Goal: Book appointment/travel/reservation

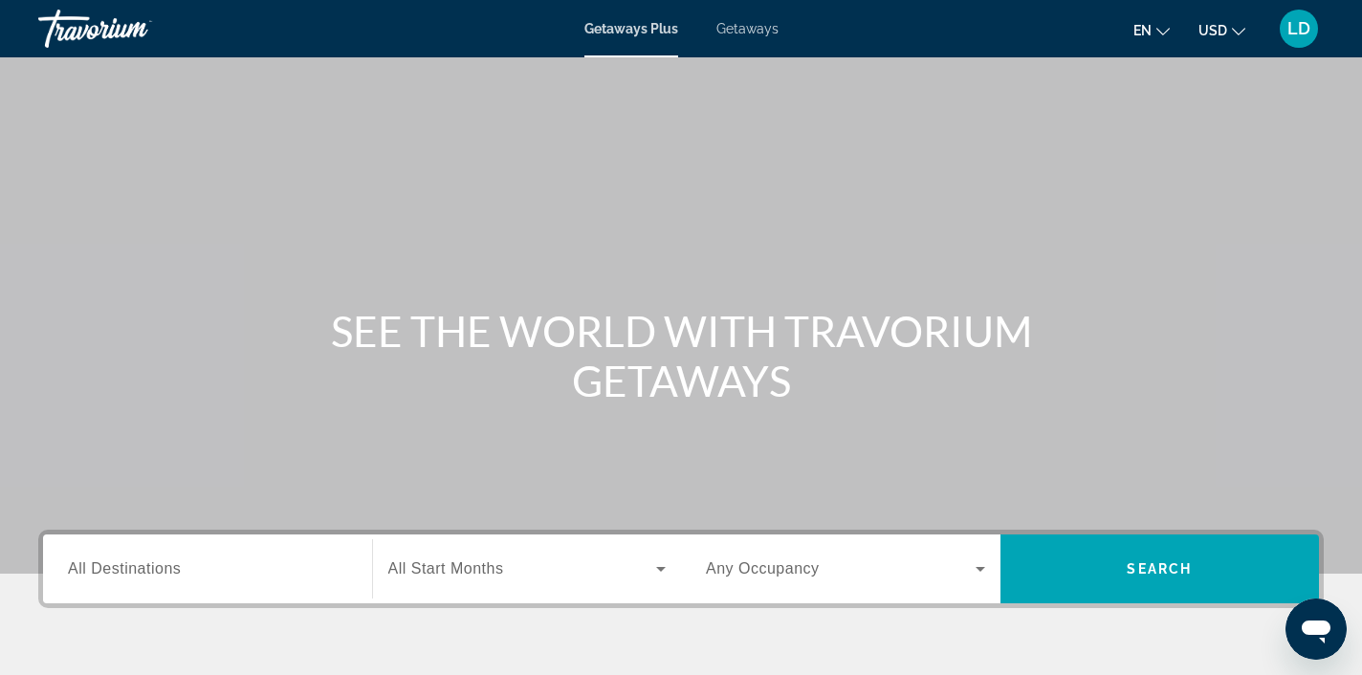
click at [747, 39] on div "Getaways Plus Getaways en English Español Français Italiano Português русский U…" at bounding box center [681, 29] width 1362 height 50
click at [748, 28] on span "Getaways" at bounding box center [747, 28] width 62 height 15
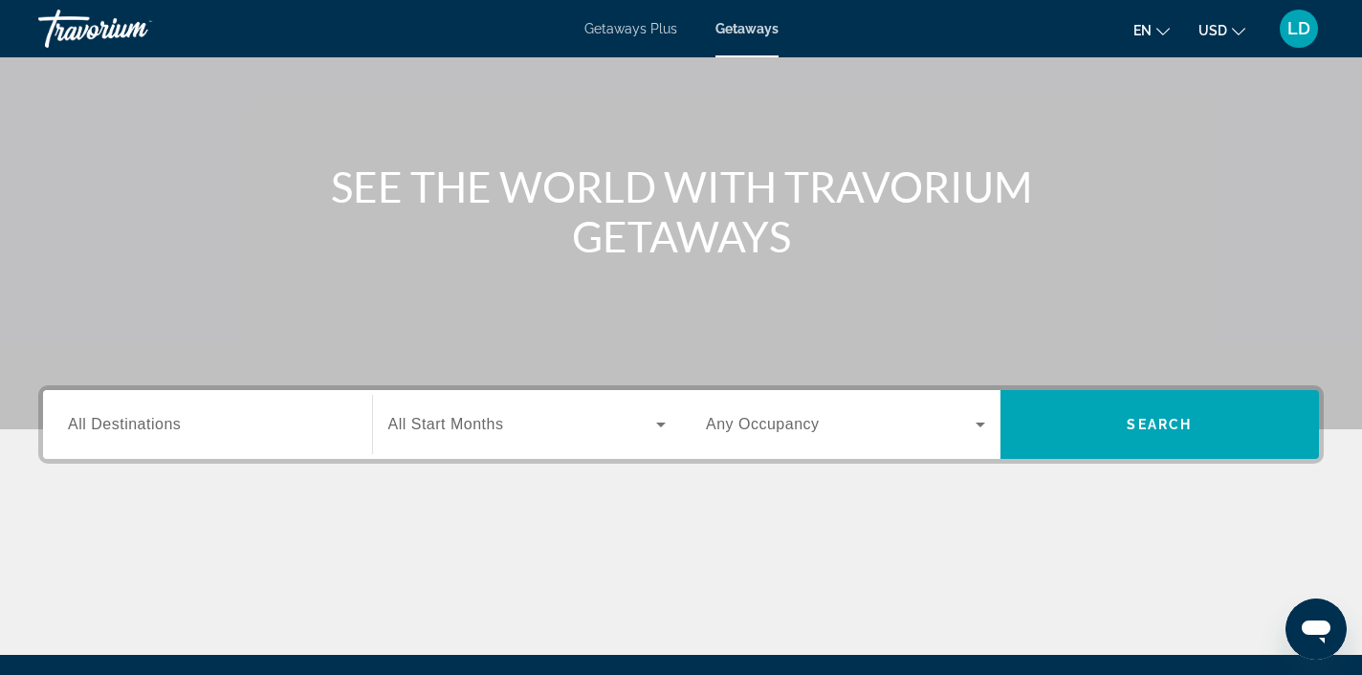
scroll to position [155, 0]
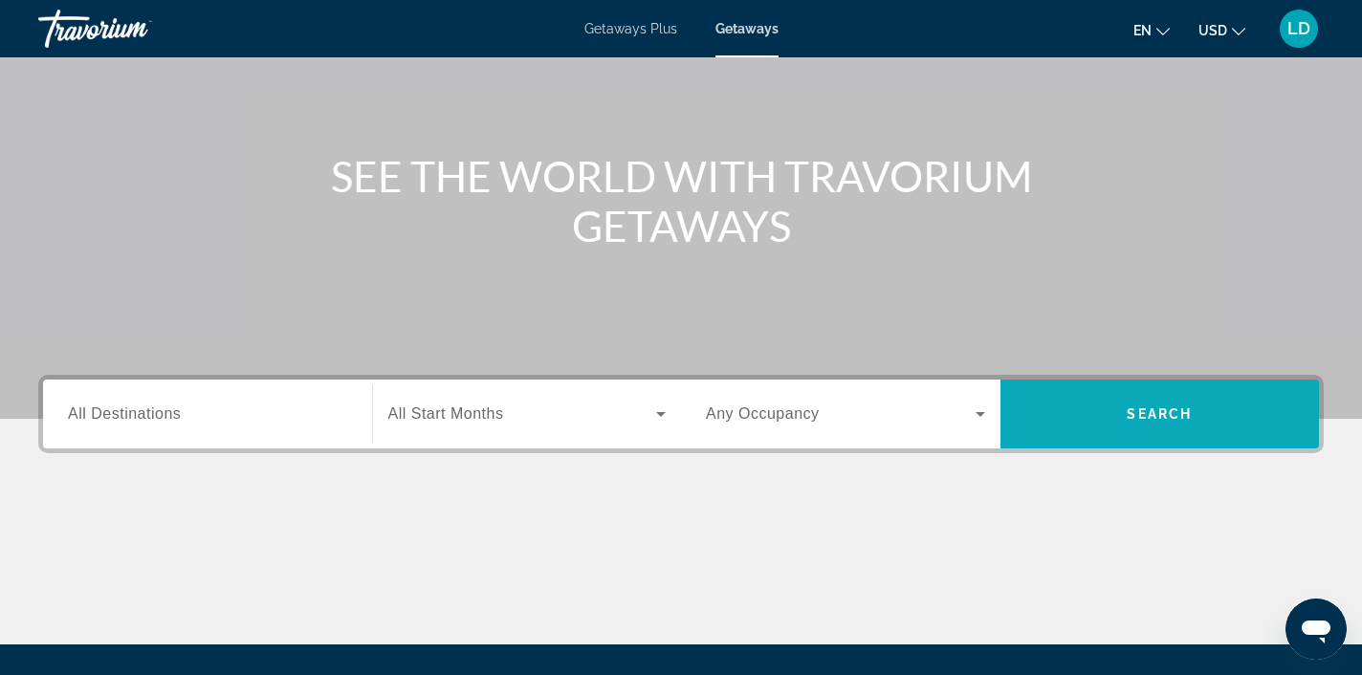
click at [1127, 421] on span "Search" at bounding box center [1159, 414] width 65 height 15
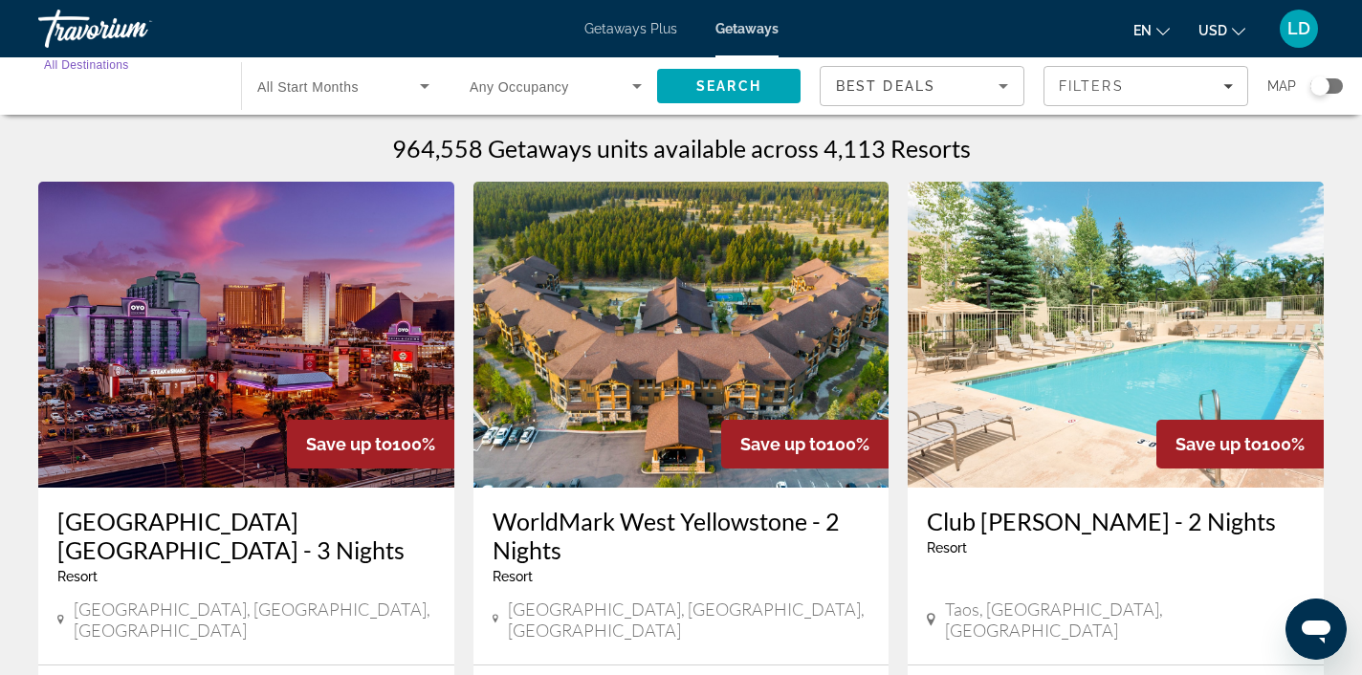
click at [172, 90] on input "Destination All Destinations" at bounding box center [130, 87] width 172 height 23
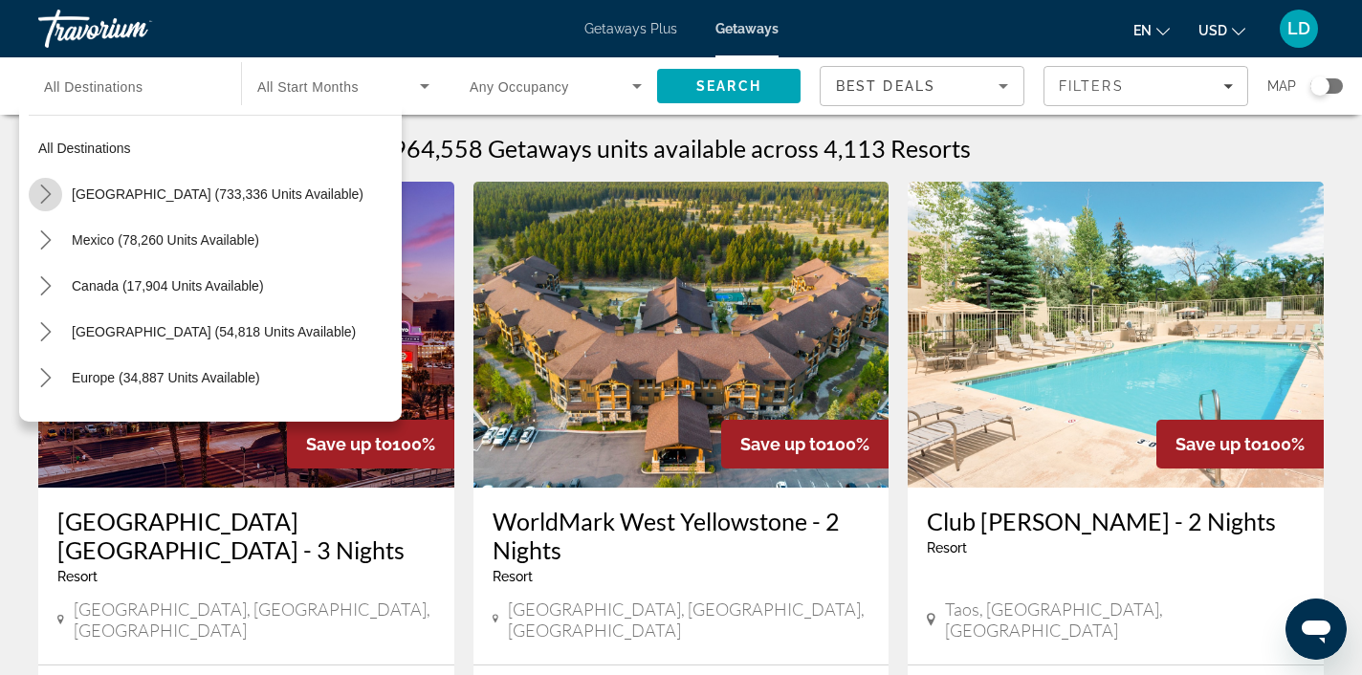
click at [47, 194] on icon "Toggle United States (733,336 units available) submenu" at bounding box center [45, 194] width 19 height 19
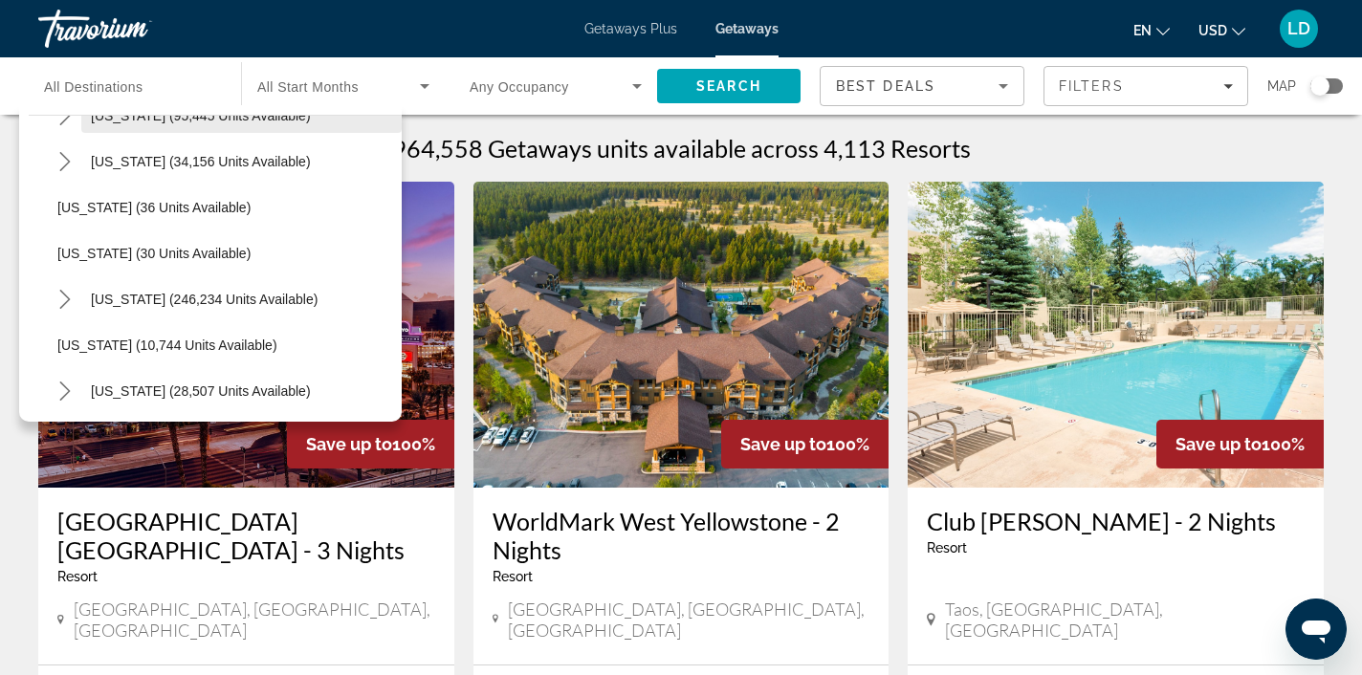
scroll to position [217, 0]
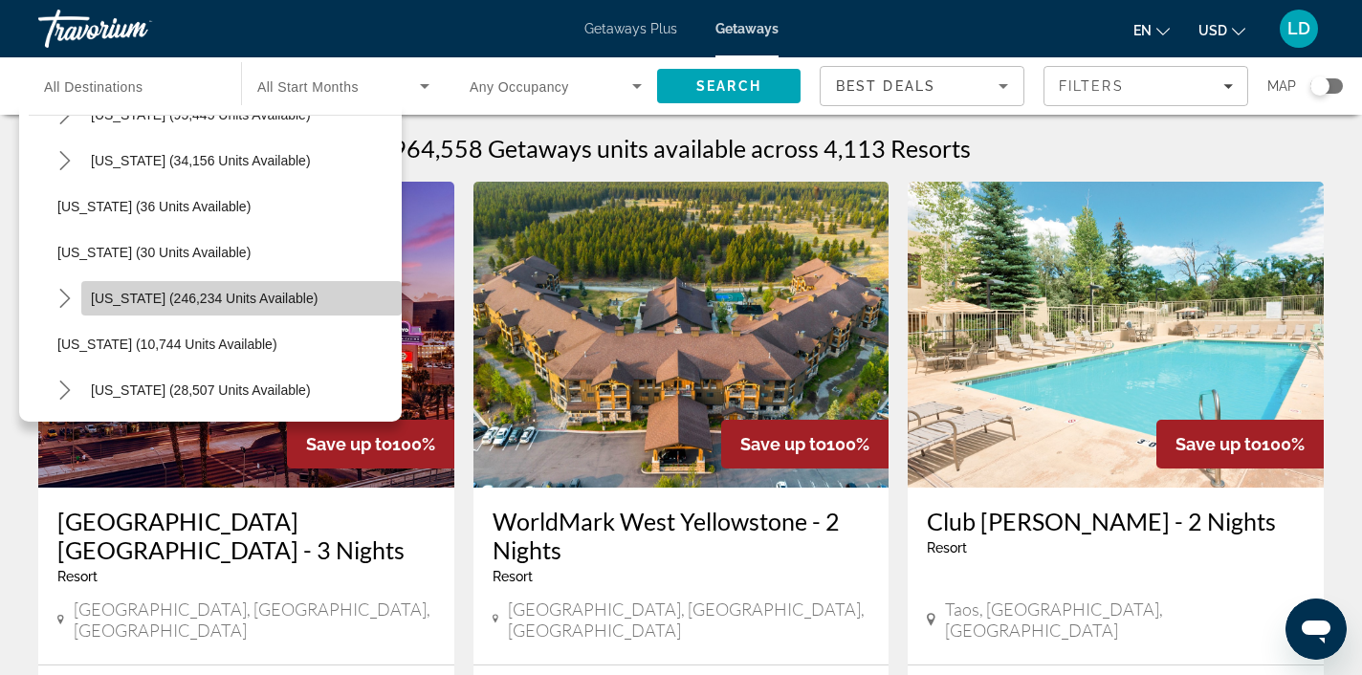
click at [106, 294] on span "[US_STATE] (246,234 units available)" at bounding box center [204, 298] width 227 height 15
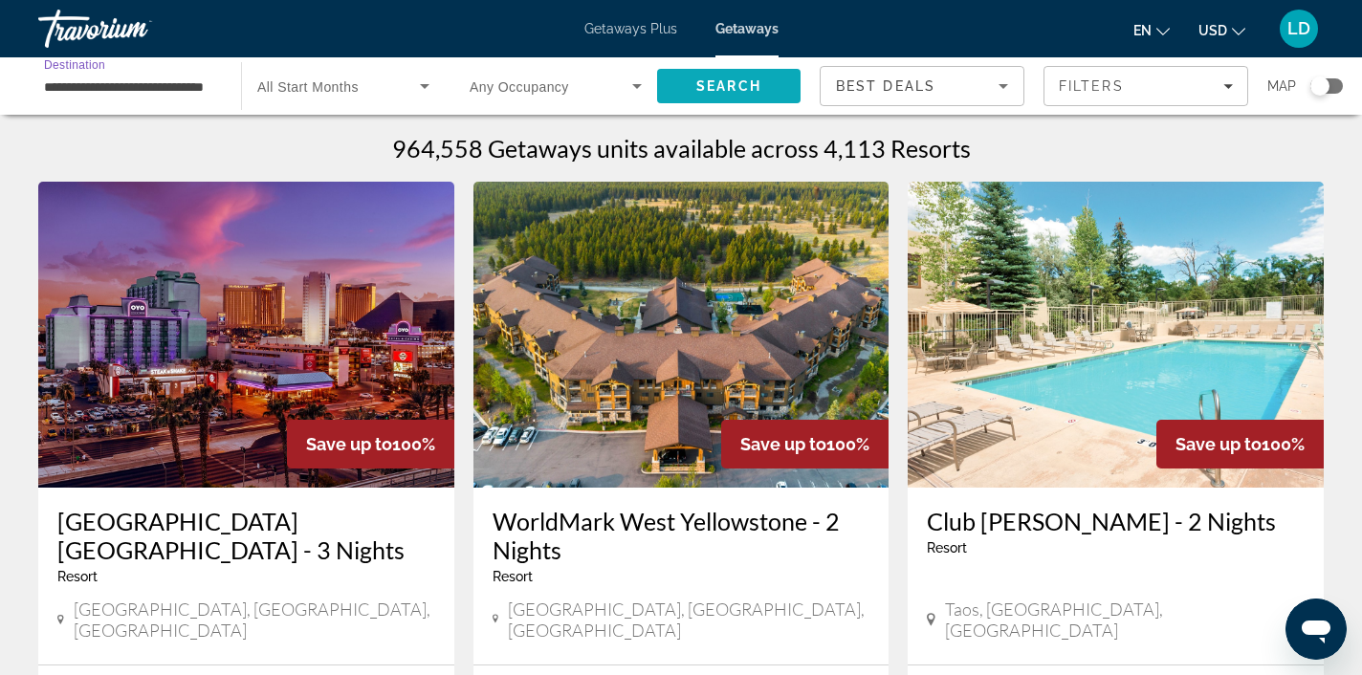
click at [713, 85] on span "Search" at bounding box center [728, 85] width 65 height 15
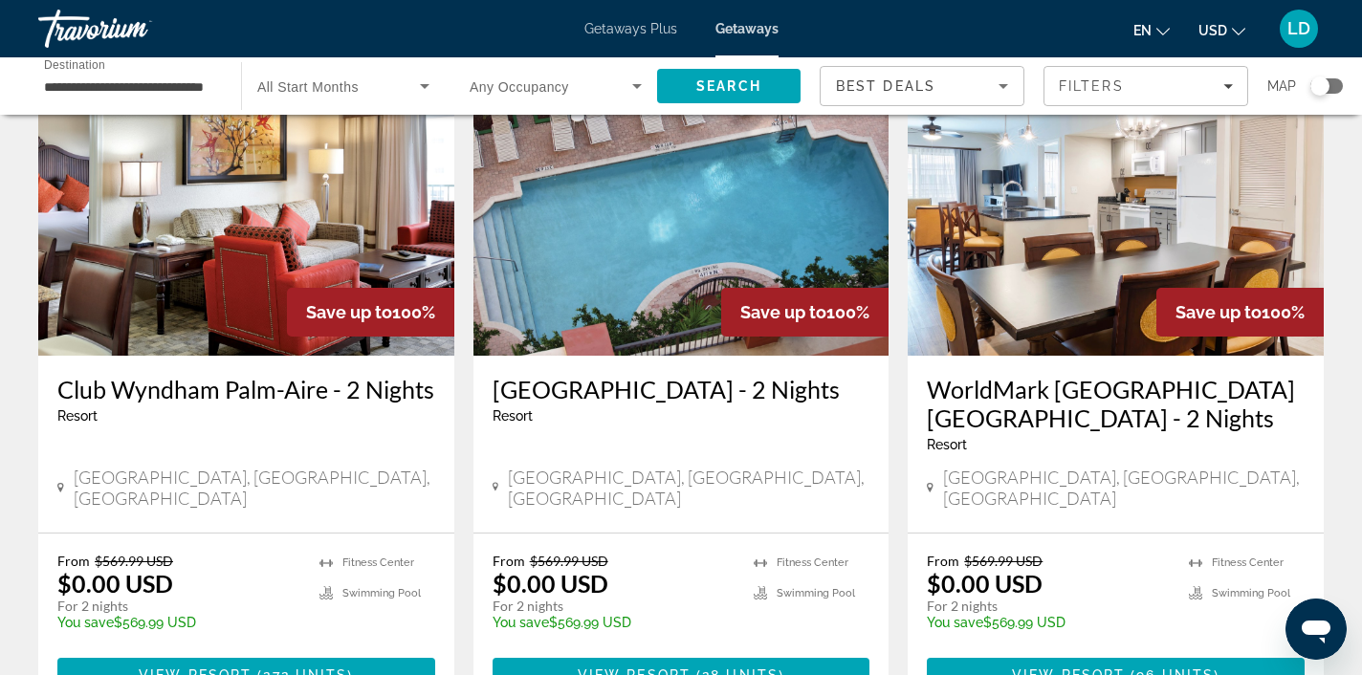
scroll to position [161, 0]
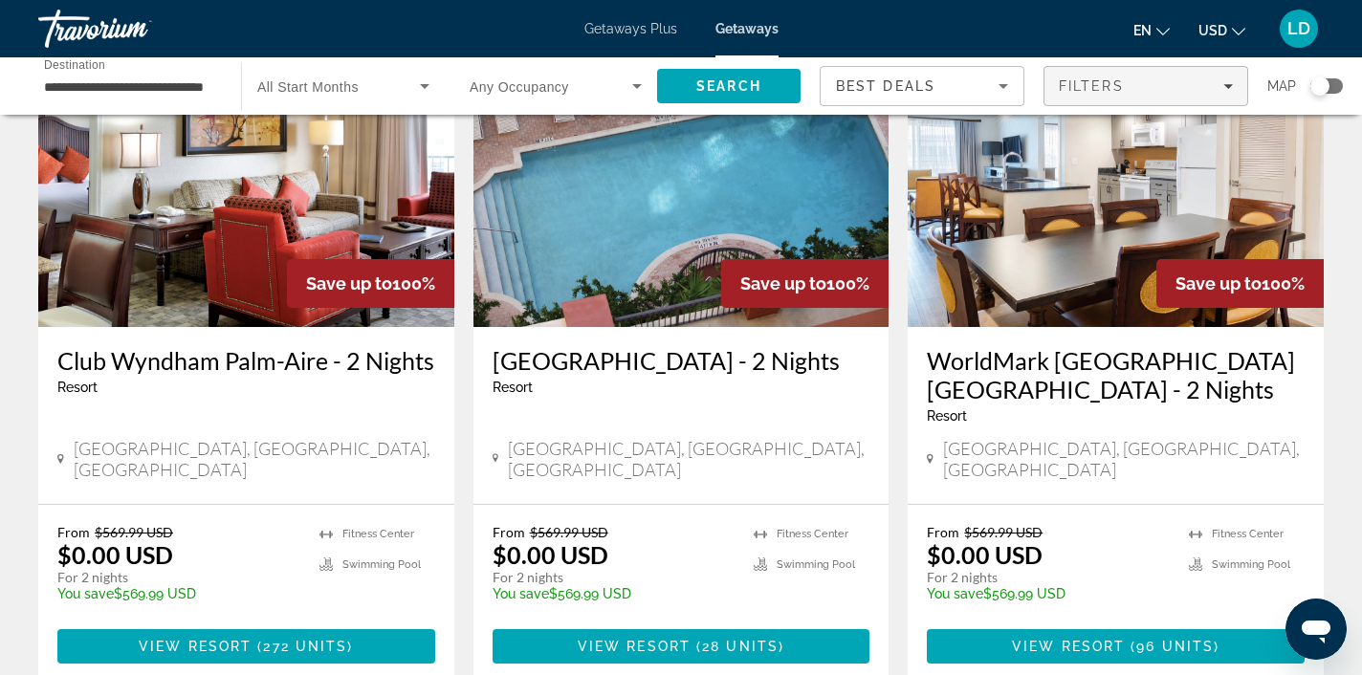
click at [1090, 88] on span "Filters" at bounding box center [1091, 85] width 65 height 15
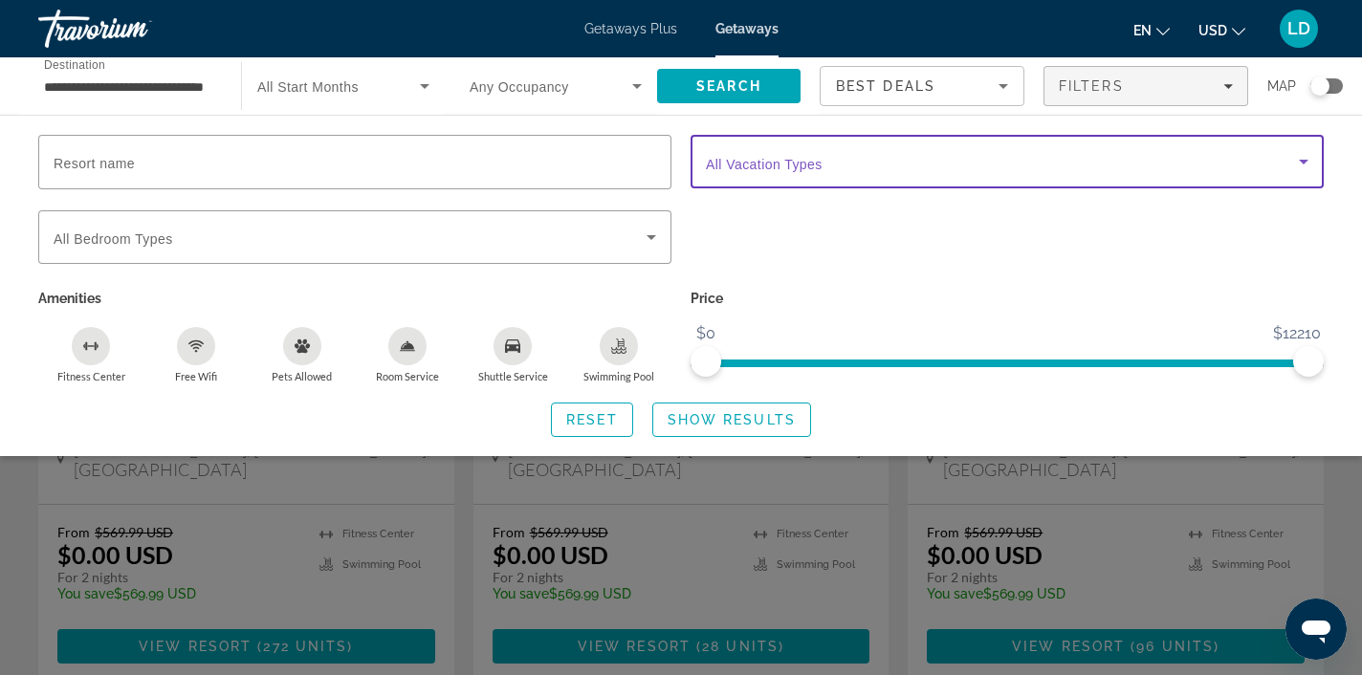
click at [856, 168] on span "Search widget" at bounding box center [1002, 161] width 593 height 23
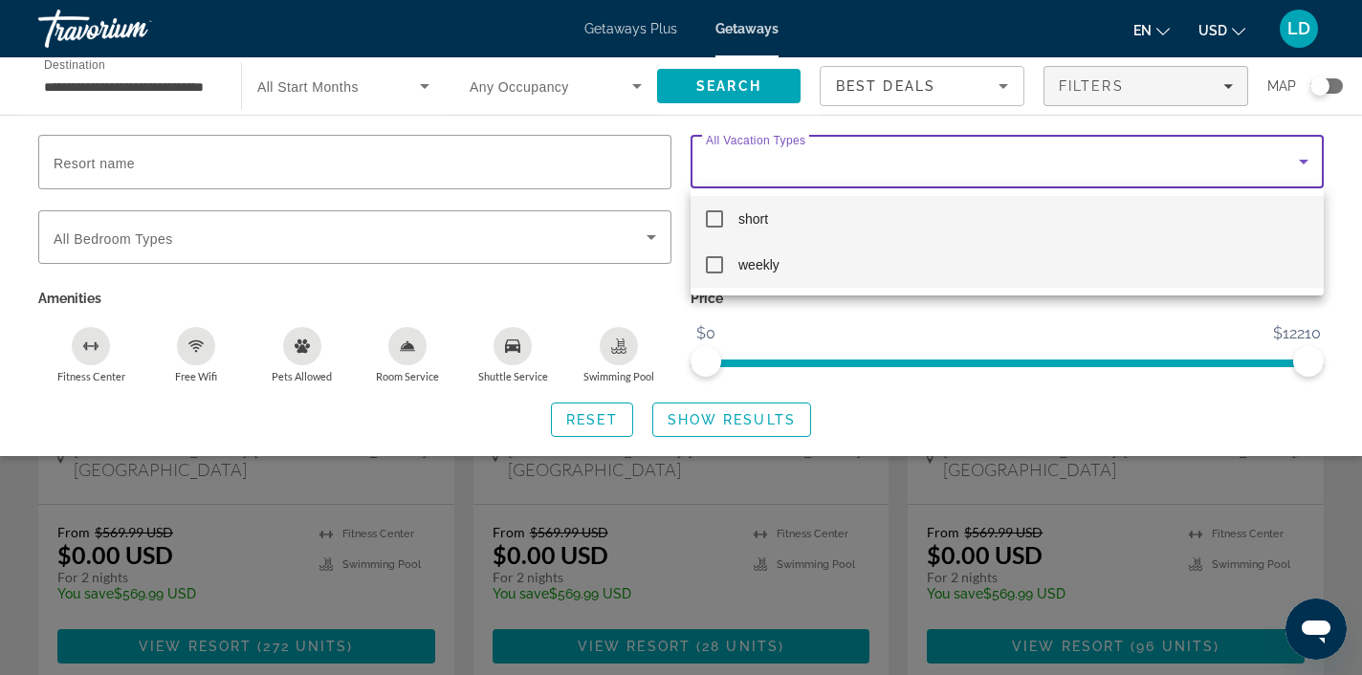
click at [746, 263] on span "weekly" at bounding box center [758, 264] width 41 height 23
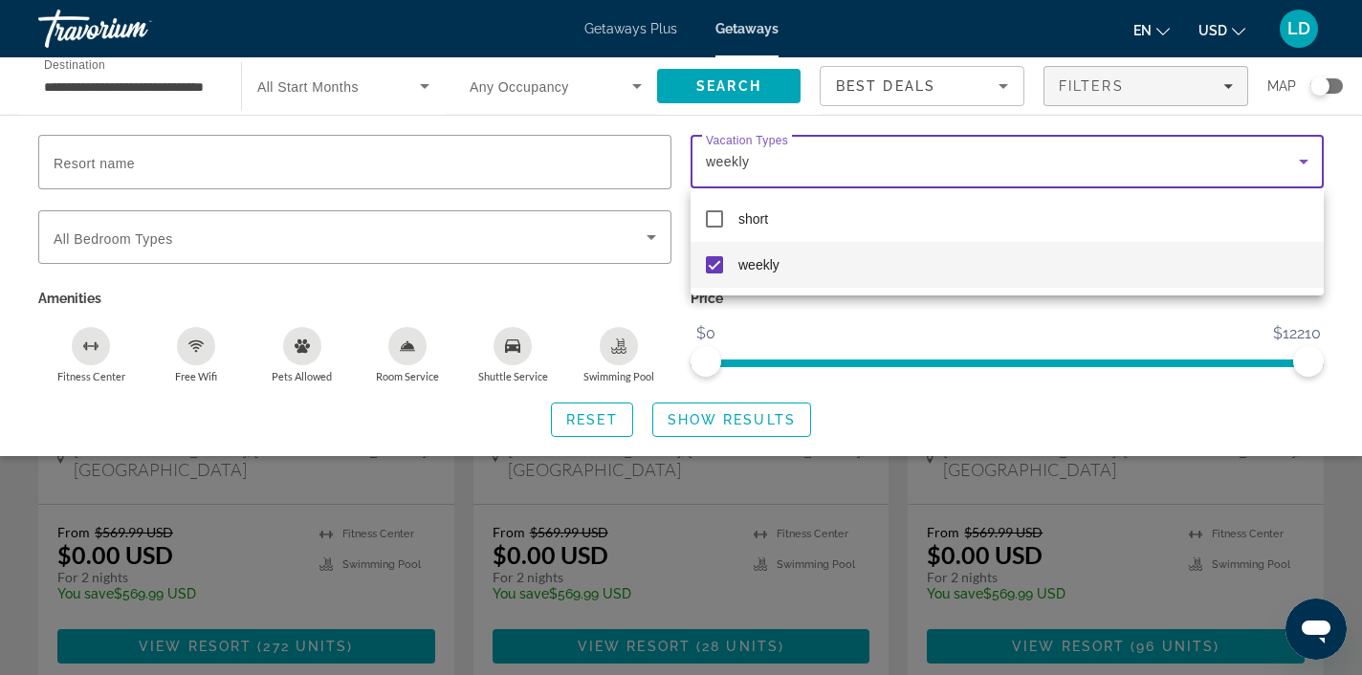
click at [698, 422] on div at bounding box center [681, 337] width 1362 height 675
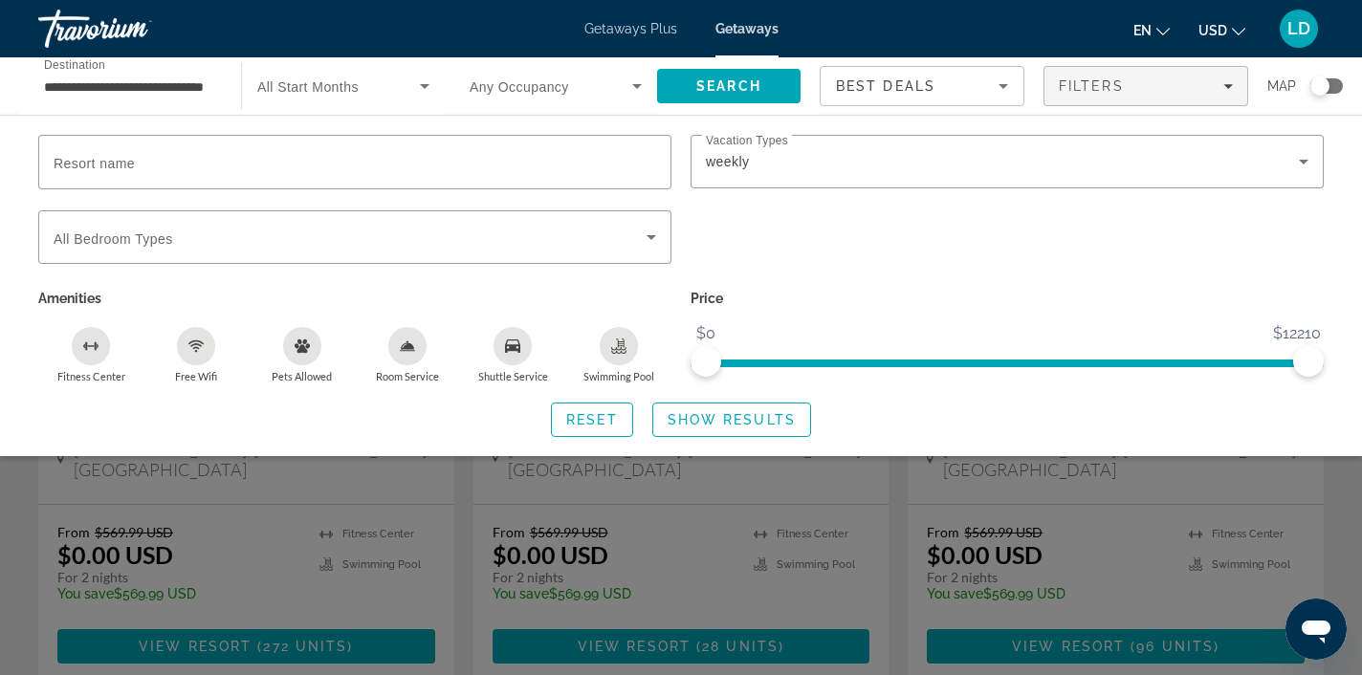
click at [698, 422] on span "Show Results" at bounding box center [732, 419] width 128 height 15
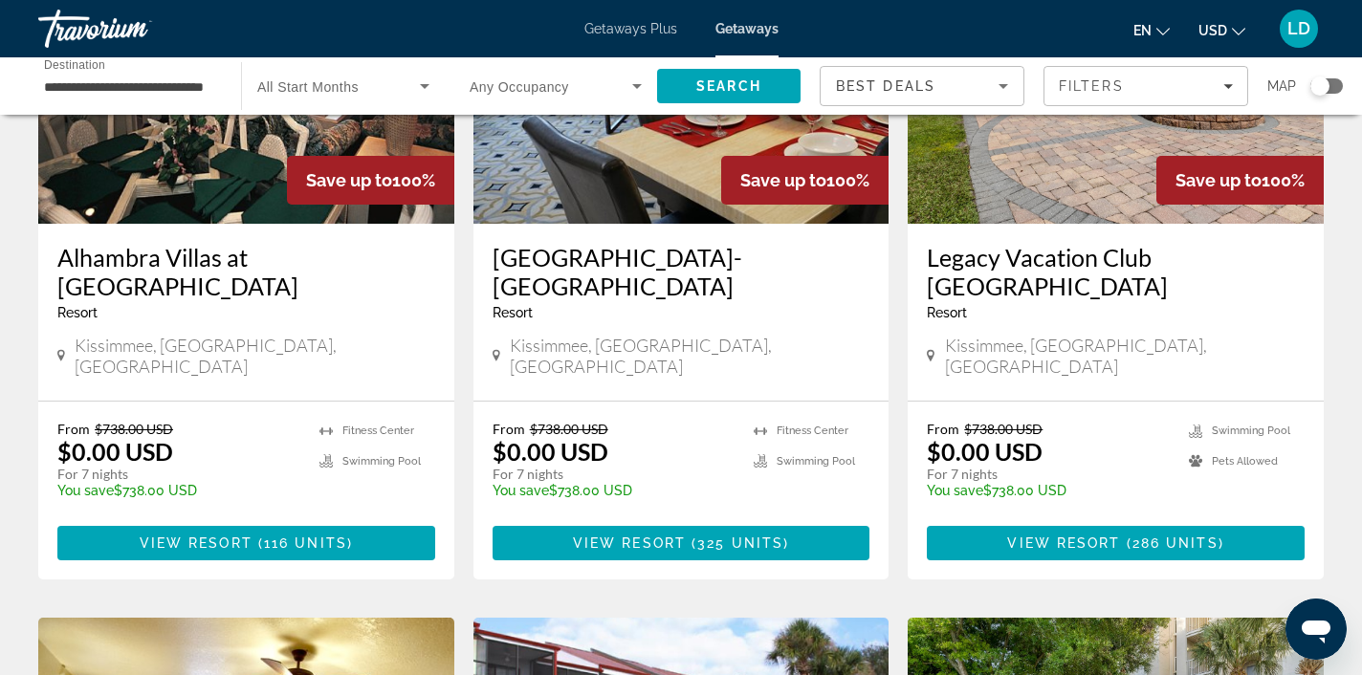
scroll to position [723, 0]
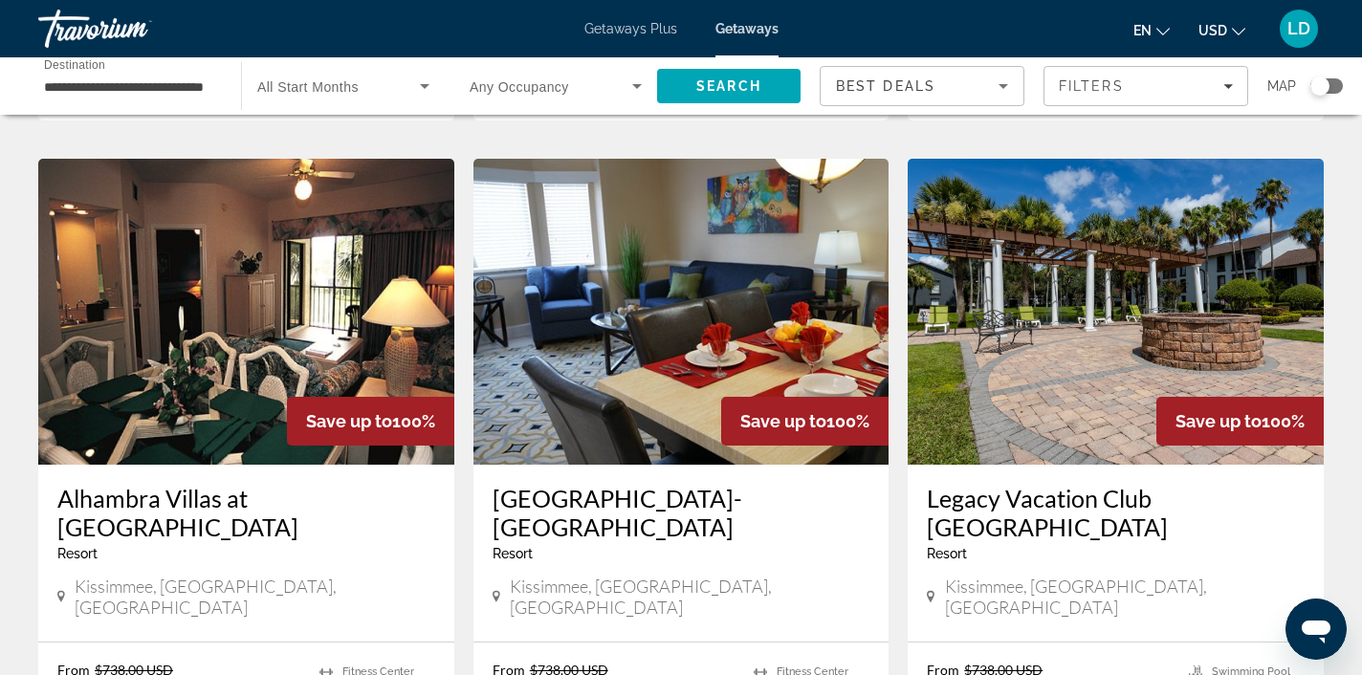
click at [201, 92] on input "**********" at bounding box center [130, 87] width 172 height 23
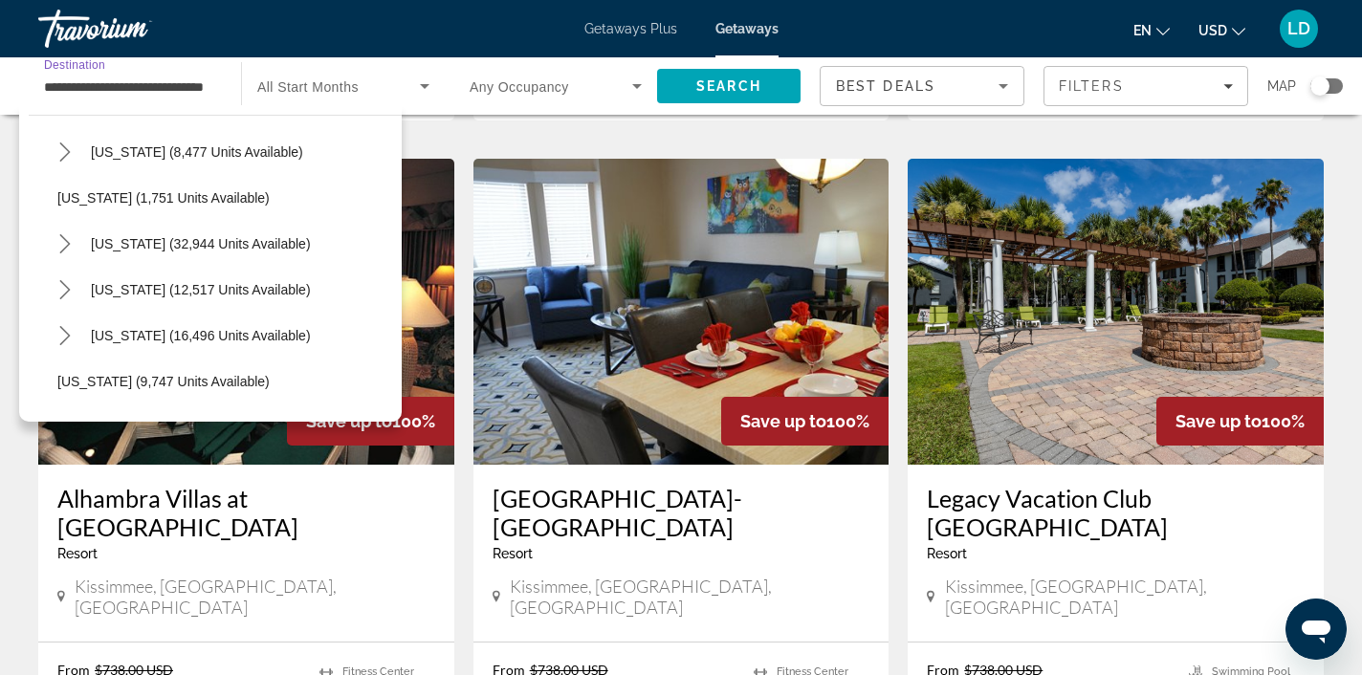
scroll to position [1788, 0]
click at [57, 236] on icon "Toggle South Carolina (32,944 units available) submenu" at bounding box center [64, 242] width 19 height 19
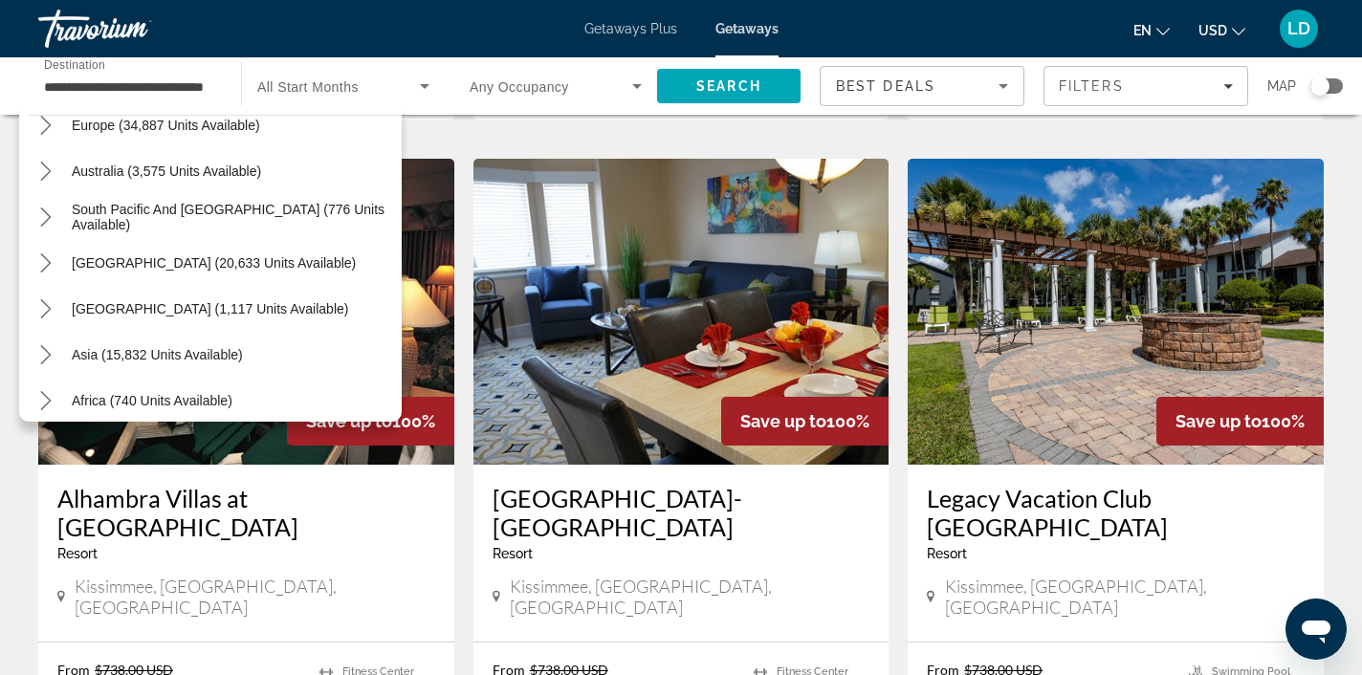
scroll to position [2699, 0]
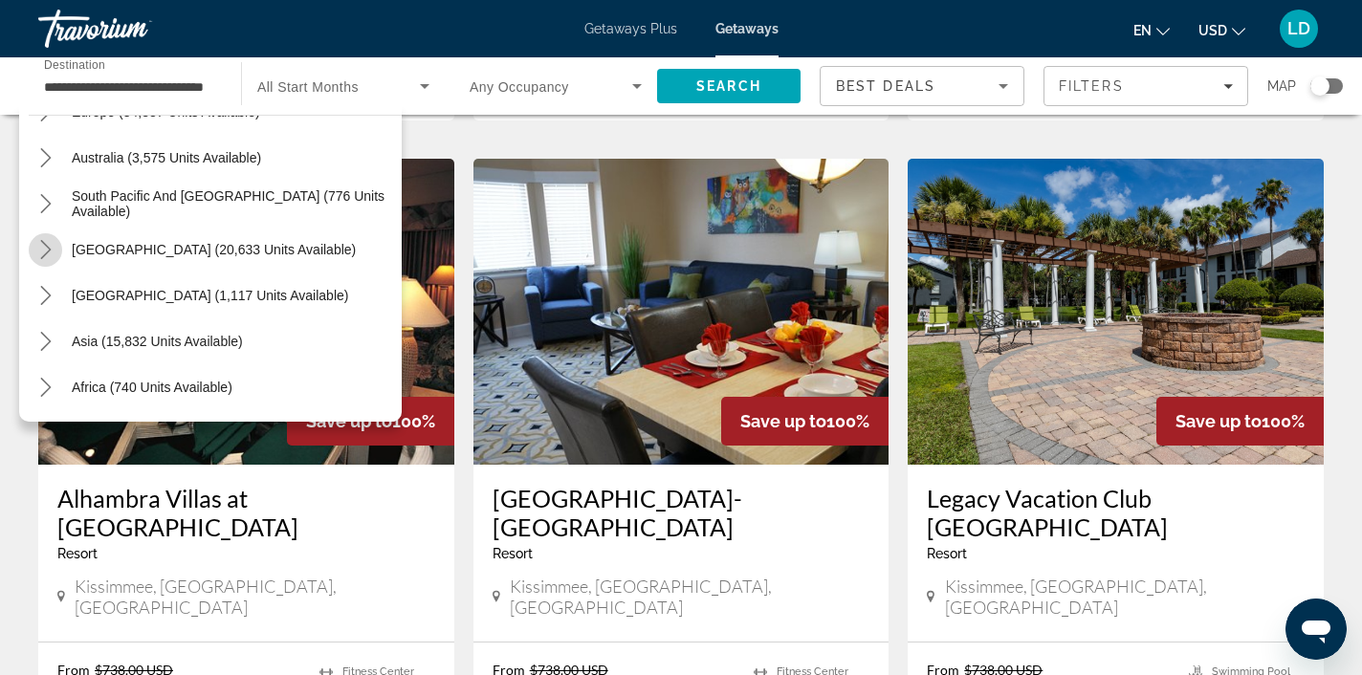
click at [54, 251] on icon "Toggle South America (20,633 units available) submenu" at bounding box center [45, 249] width 19 height 19
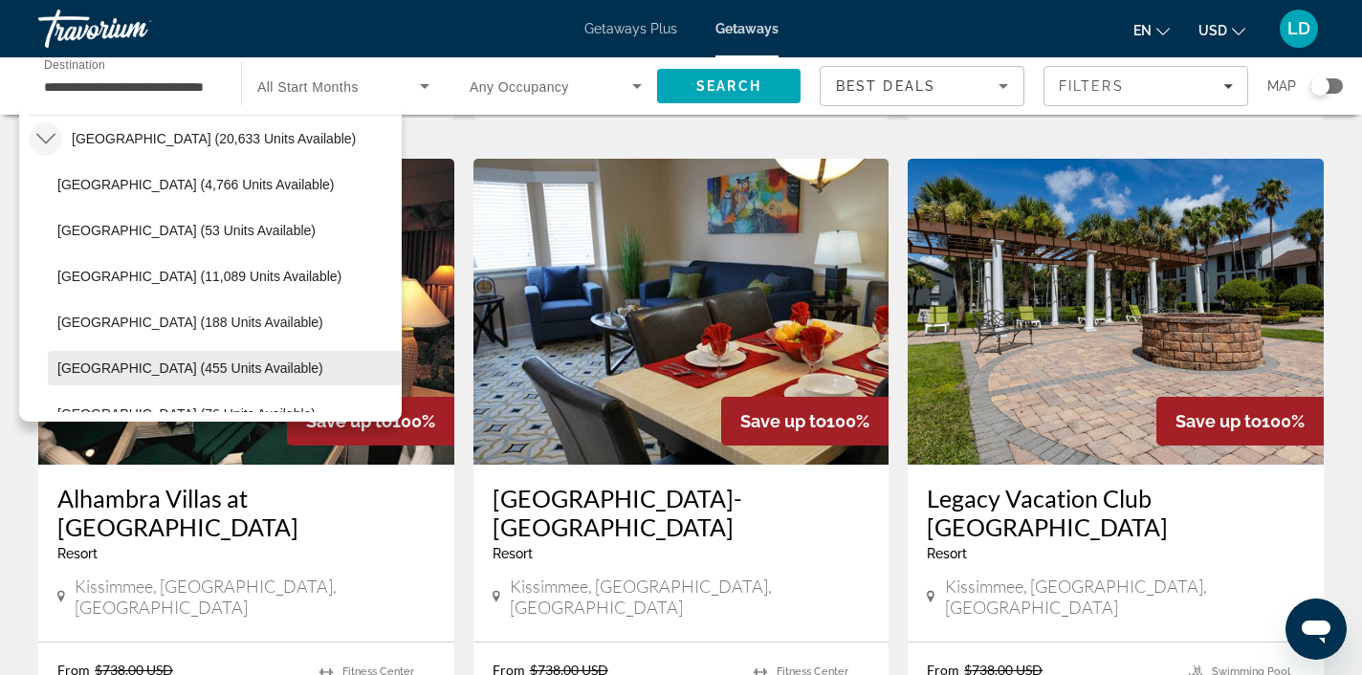
click at [104, 375] on span "[GEOGRAPHIC_DATA] (455 units available)" at bounding box center [190, 368] width 266 height 15
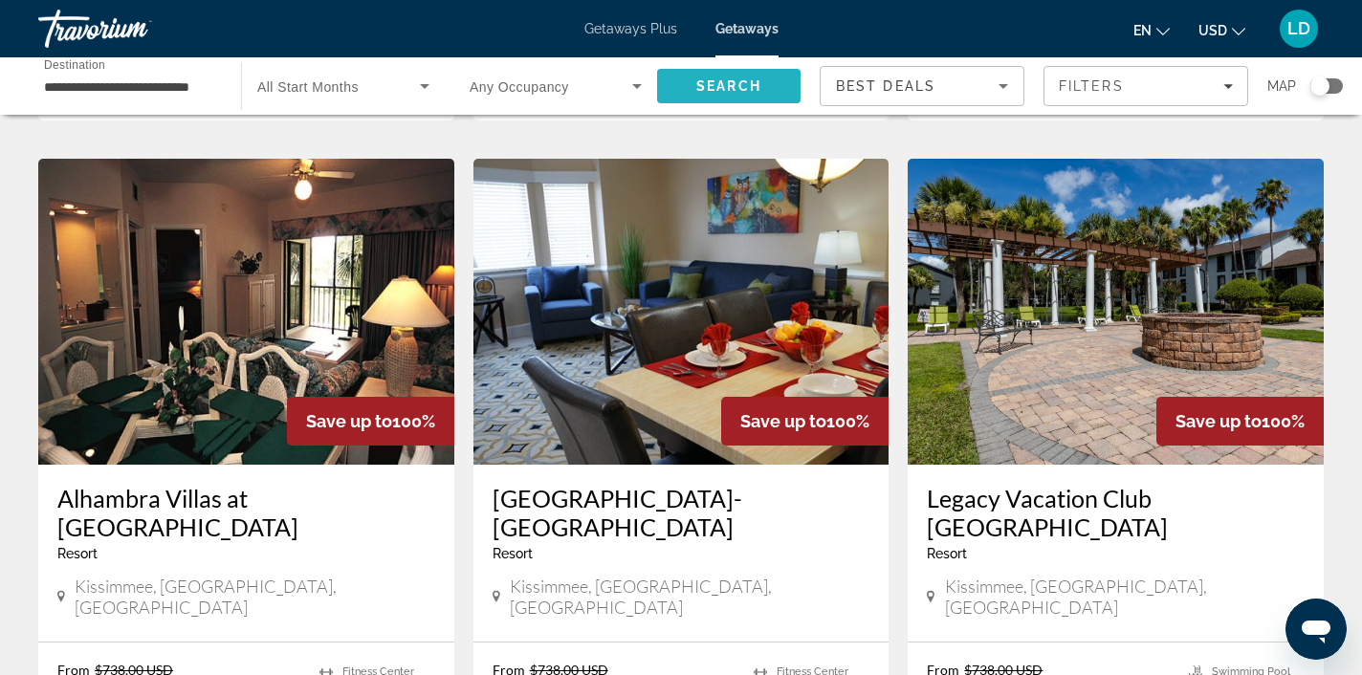
click at [715, 91] on span "Search" at bounding box center [728, 85] width 65 height 15
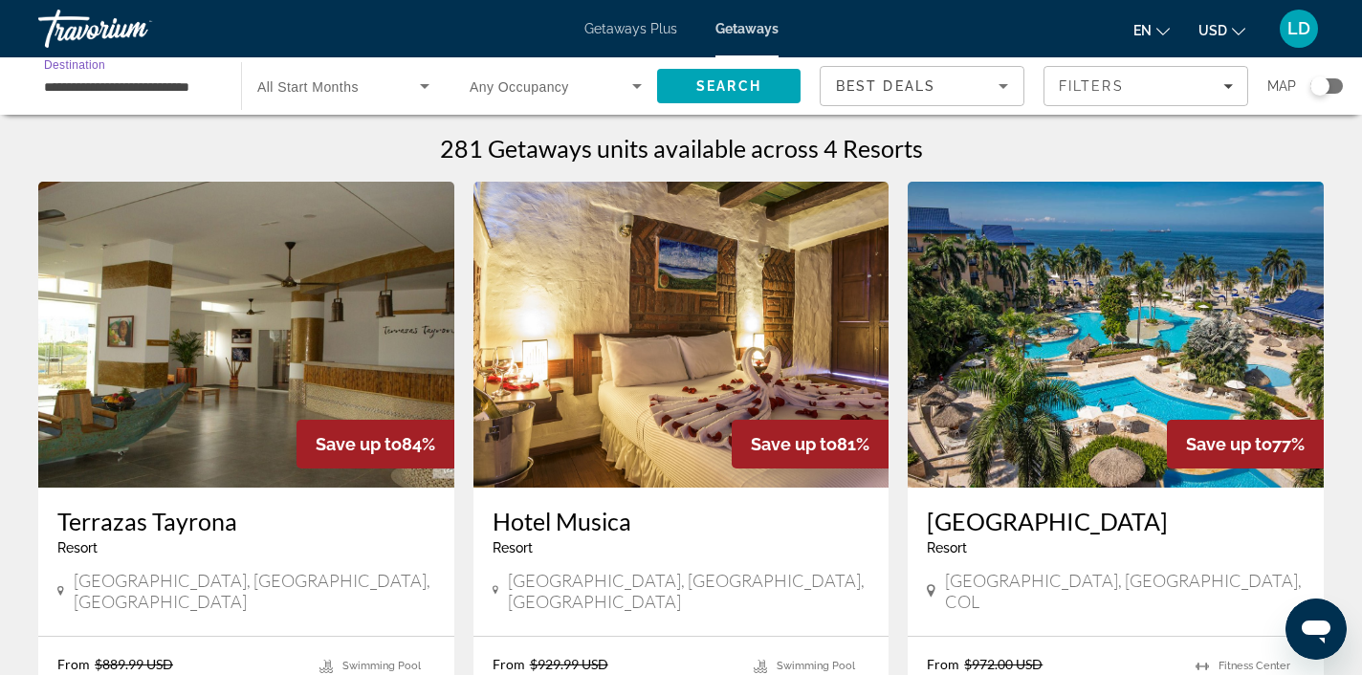
click at [190, 87] on input "**********" at bounding box center [130, 87] width 172 height 23
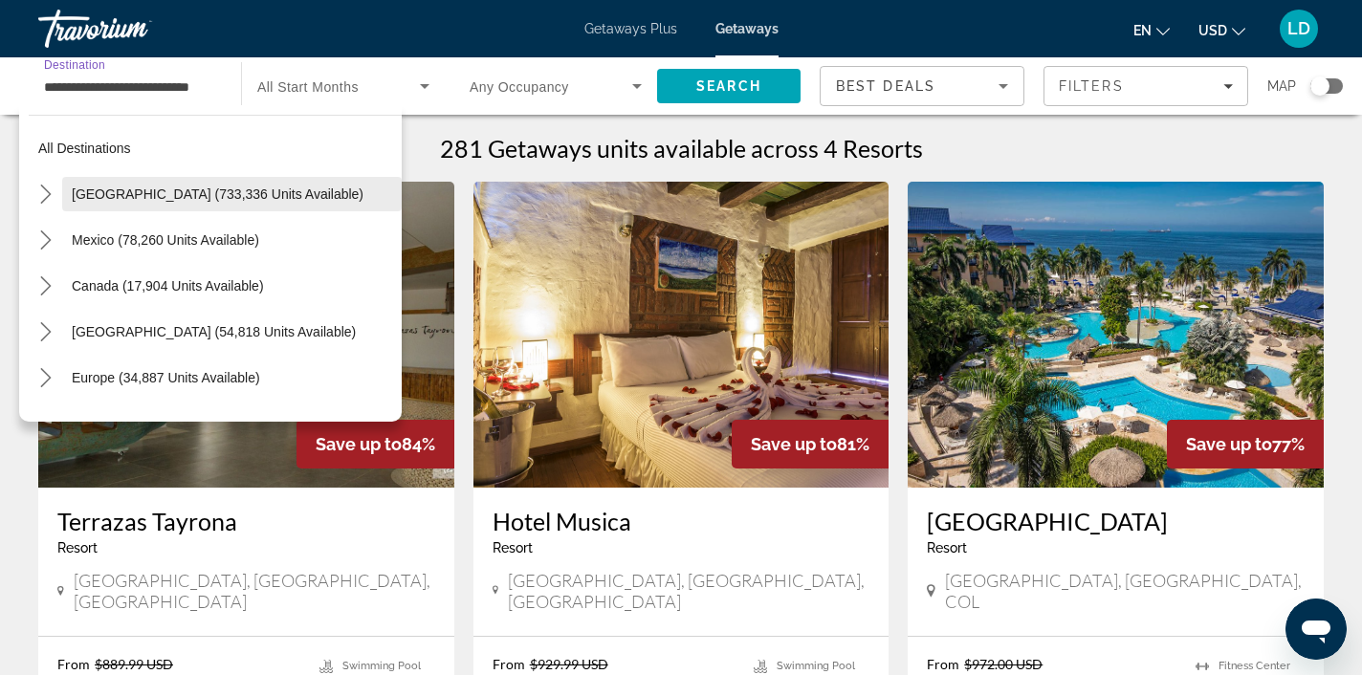
click at [218, 181] on span "Select destination: United States (733,336 units available)" at bounding box center [232, 194] width 340 height 46
type input "**********"
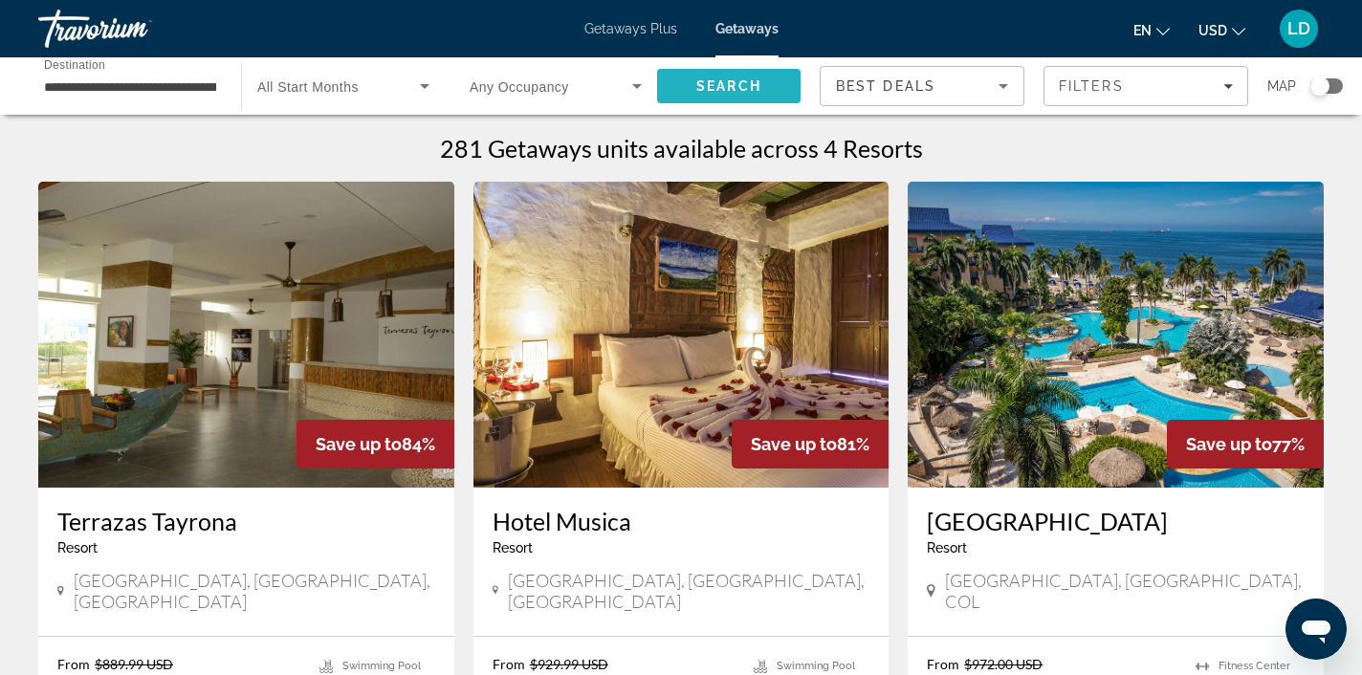
click at [720, 99] on span "Search" at bounding box center [728, 86] width 143 height 46
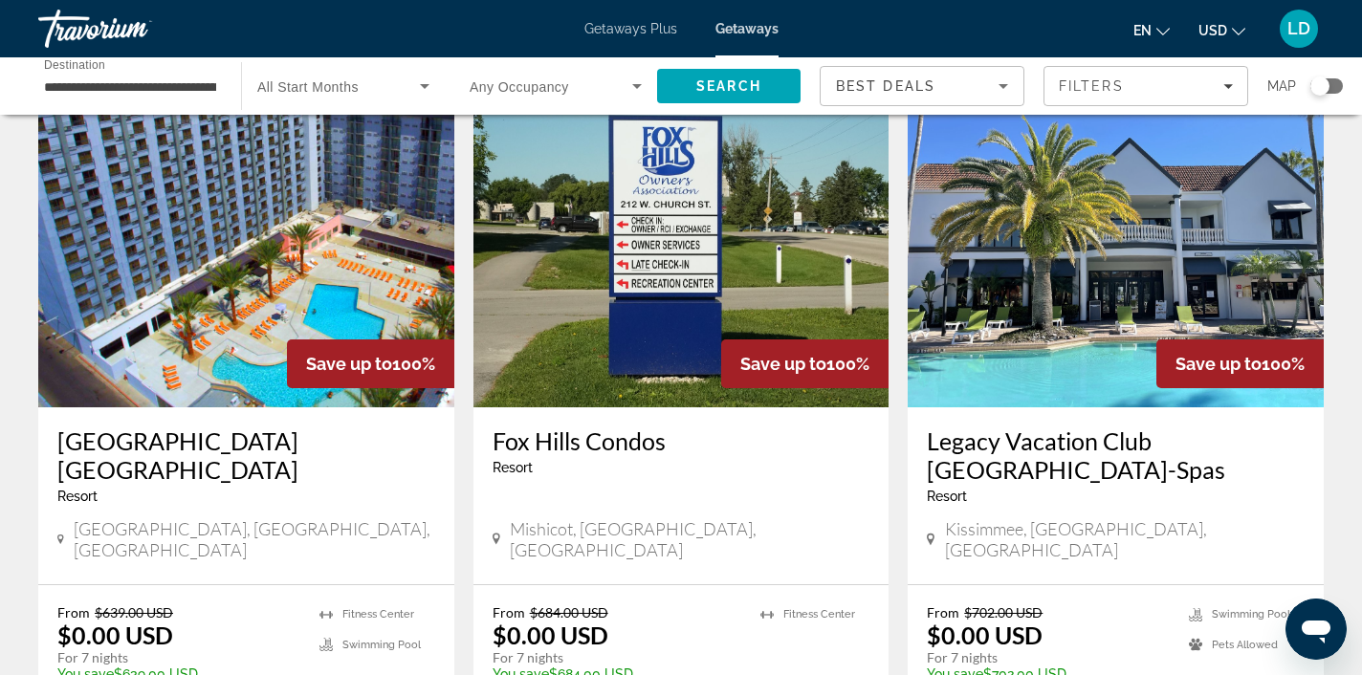
scroll to position [99, 0]
